Goal: Information Seeking & Learning: Learn about a topic

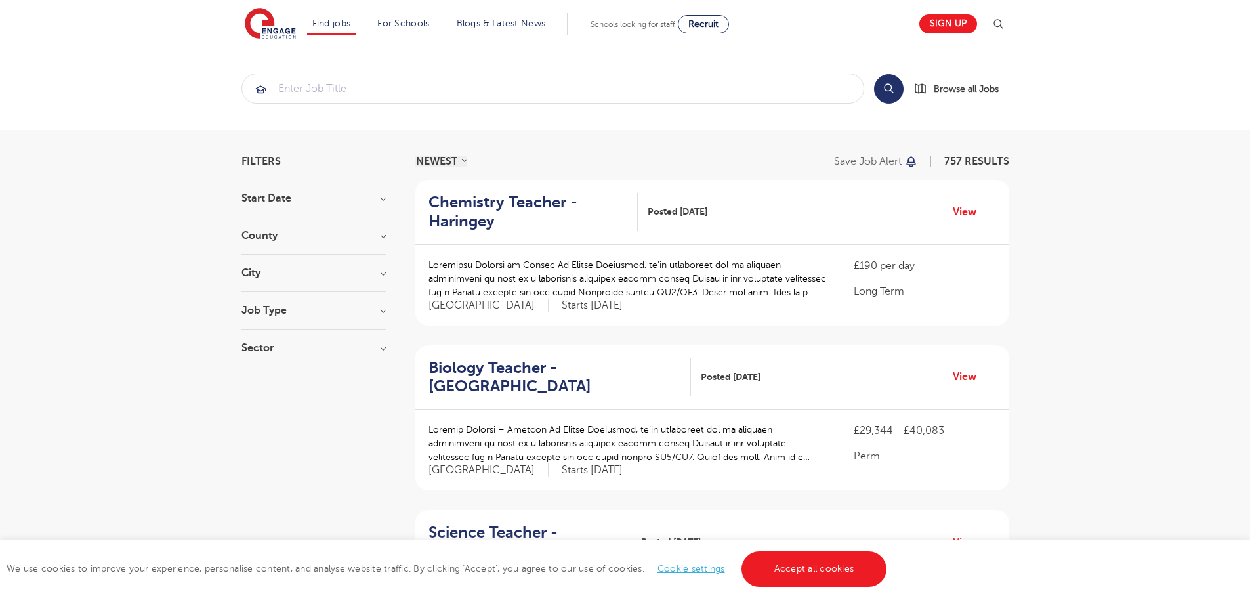
click at [379, 346] on h3 "Sector" at bounding box center [313, 348] width 144 height 10
click at [381, 321] on div "Job Type Long Term 44 Daily Supply 27 SEND 25 Support Services 1" at bounding box center [313, 317] width 144 height 24
click at [381, 312] on h3 "Job Type" at bounding box center [313, 310] width 144 height 10
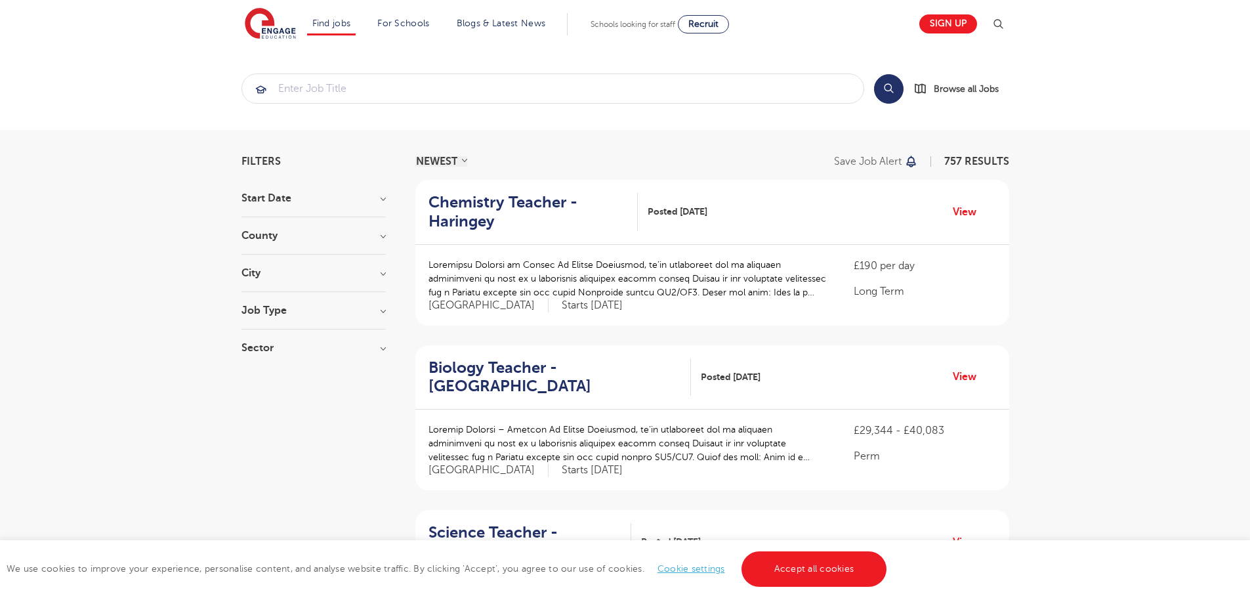
click at [269, 348] on h3 "Sector" at bounding box center [313, 348] width 144 height 10
click at [251, 408] on div "Perm 80" at bounding box center [313, 418] width 144 height 20
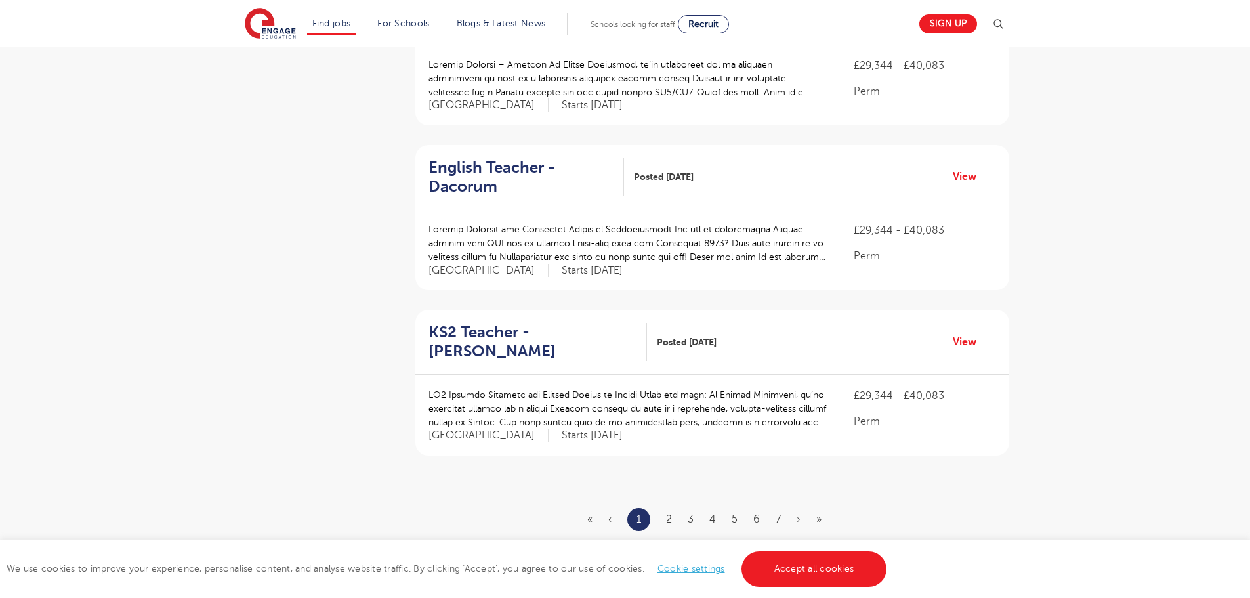
scroll to position [1444, 0]
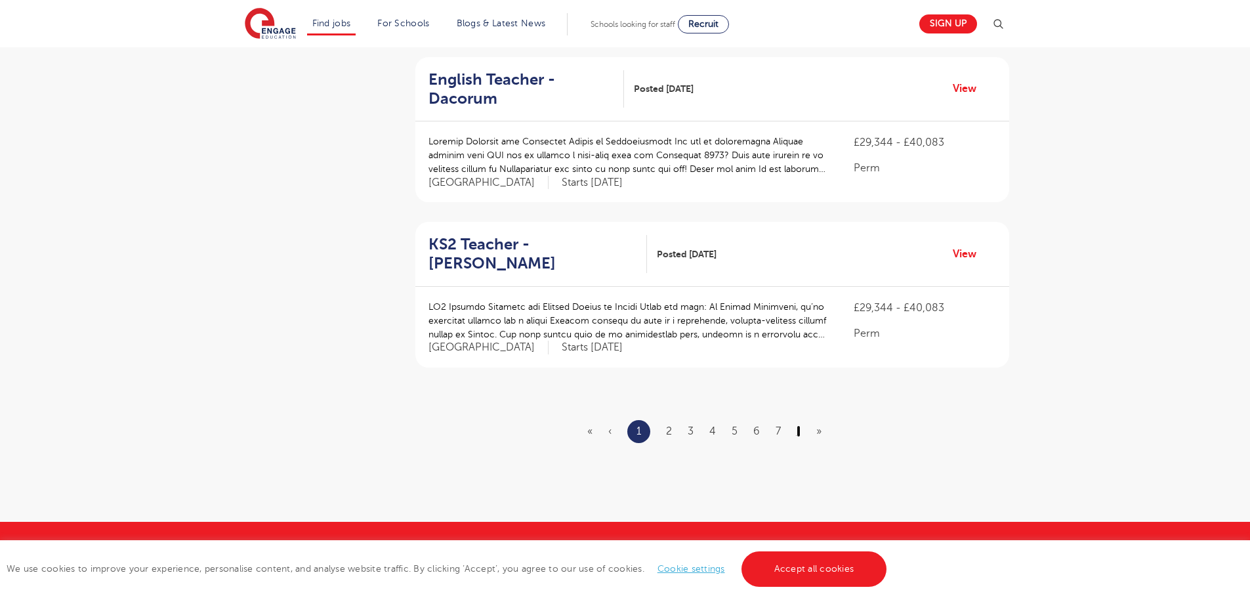
click at [798, 425] on link "›" at bounding box center [799, 431] width 4 height 12
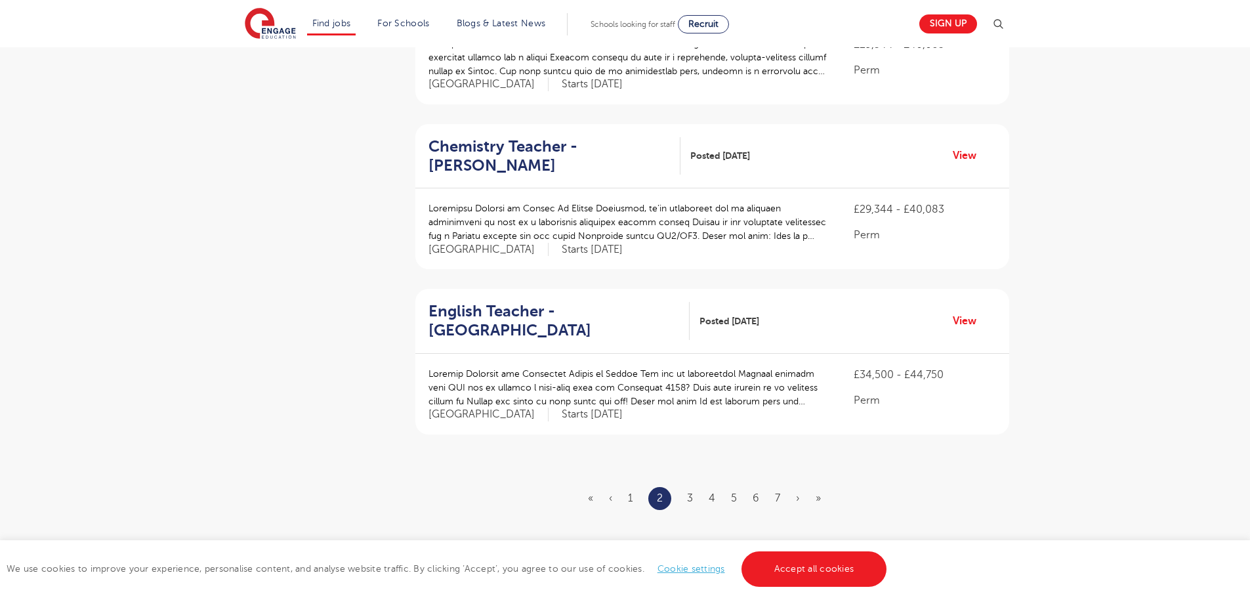
scroll to position [1378, 0]
click at [796, 491] on link "›" at bounding box center [798, 497] width 4 height 12
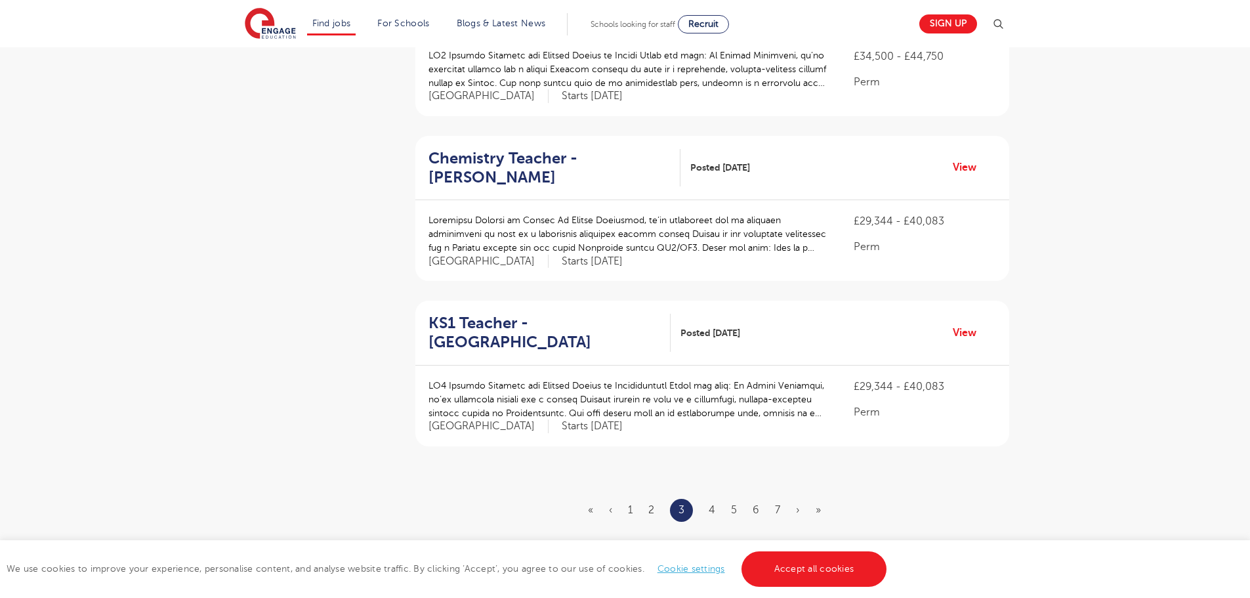
scroll to position [1378, 0]
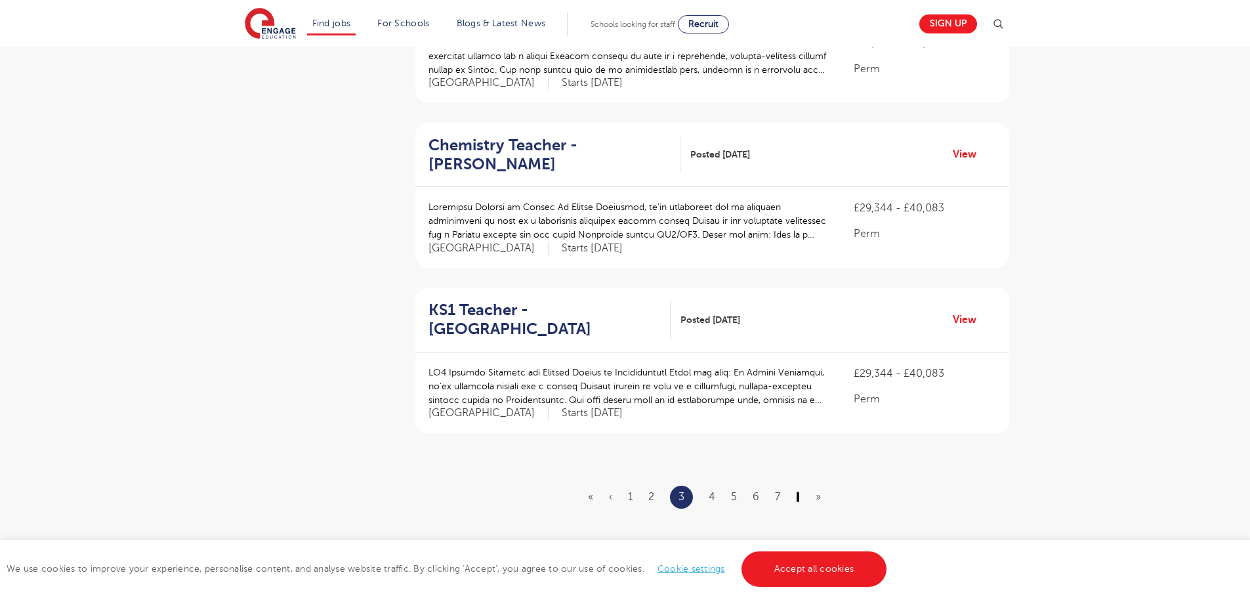
click at [797, 491] on link "›" at bounding box center [798, 497] width 4 height 12
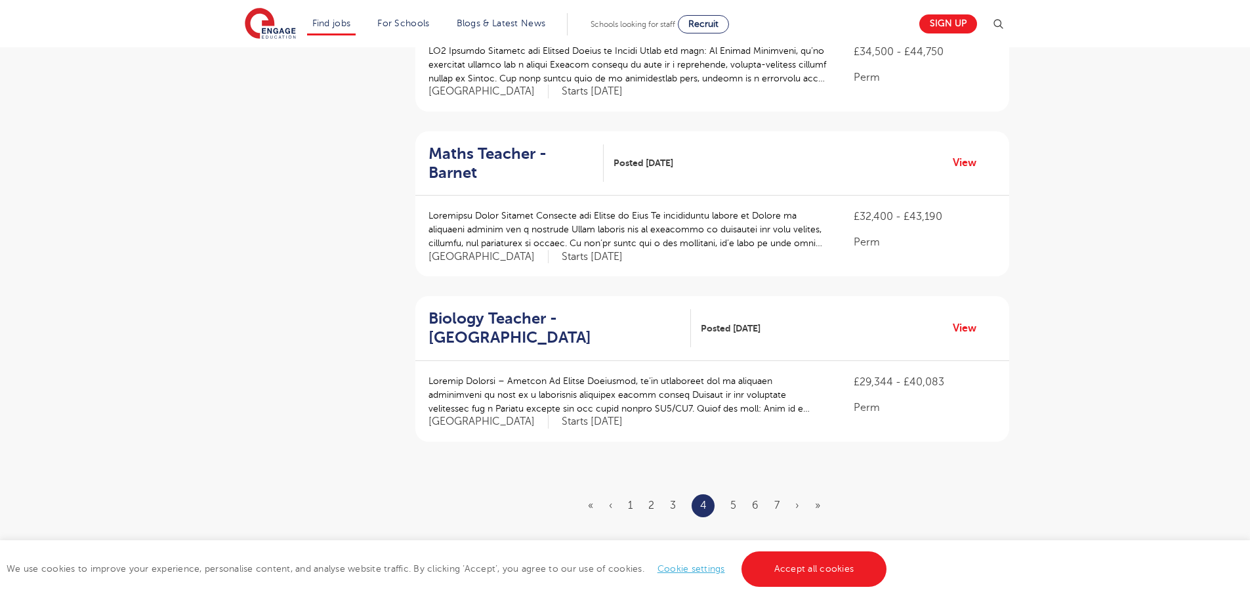
scroll to position [1378, 0]
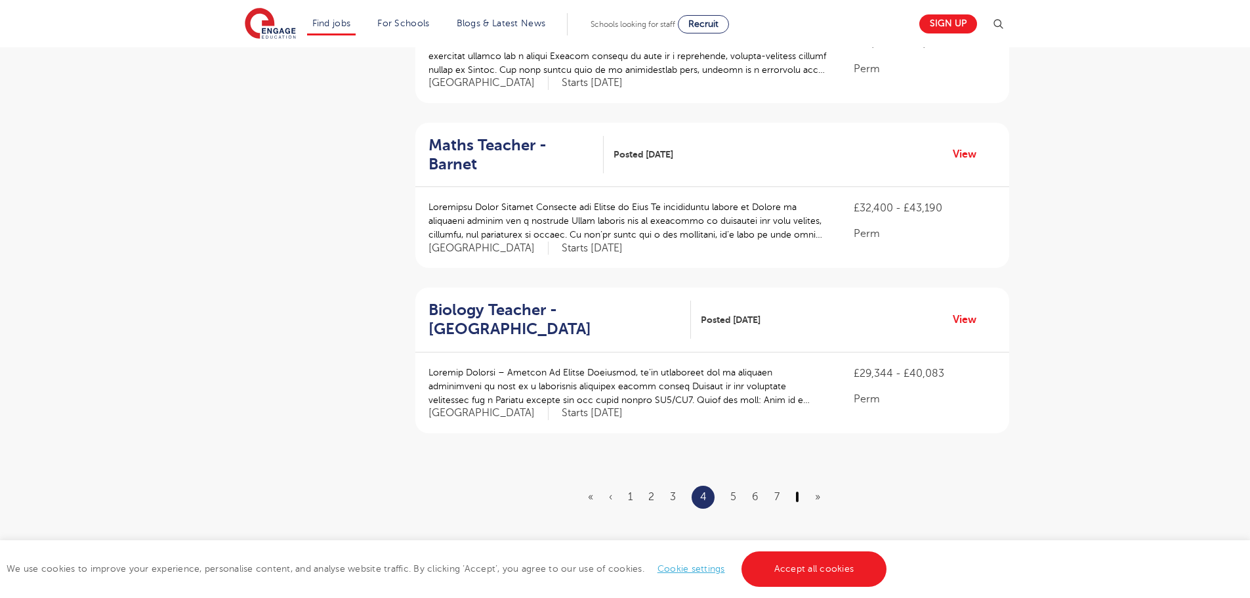
click at [799, 491] on link "›" at bounding box center [797, 497] width 4 height 12
